Goal: Transaction & Acquisition: Obtain resource

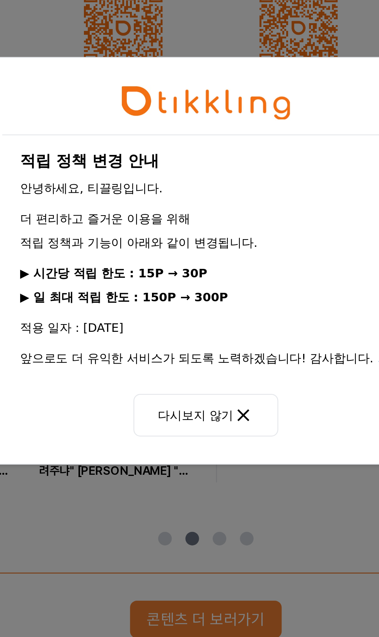
click at [210, 391] on button "다시보지 않기" at bounding box center [190, 388] width 66 height 19
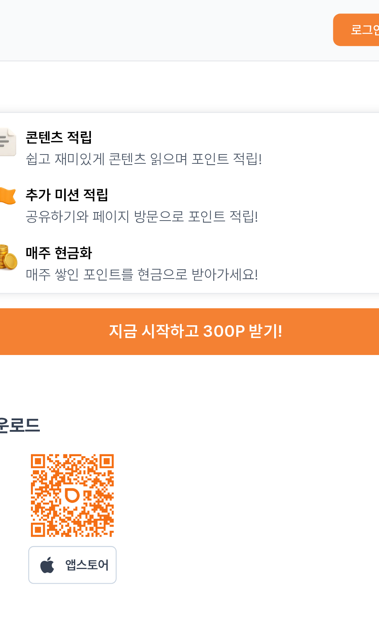
click at [305, 142] on button "지금 시작하고 300P 받기!" at bounding box center [284, 143] width 183 height 20
